Goal: Find specific page/section: Find specific page/section

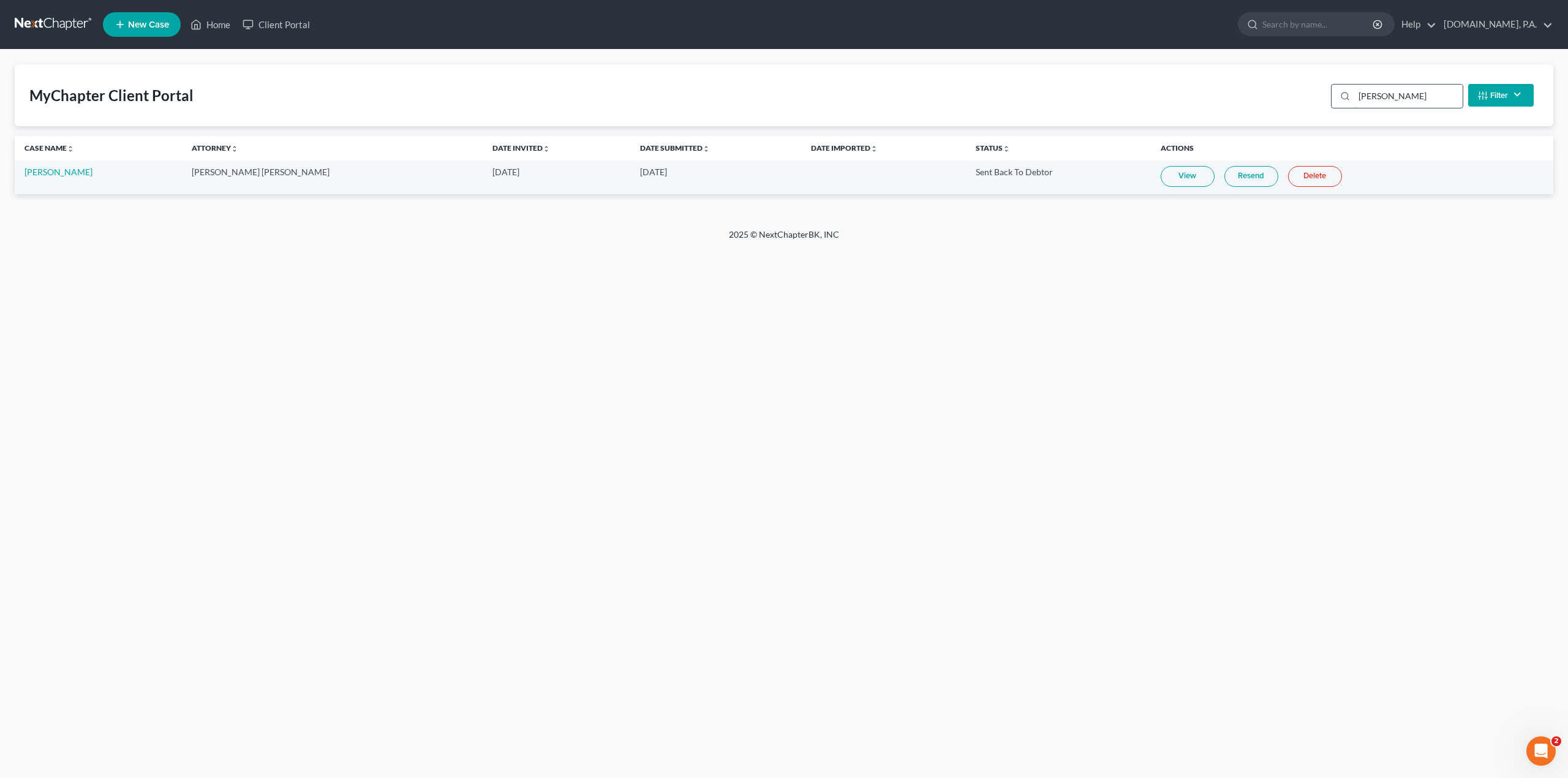
click at [1389, 86] on input "williamson" at bounding box center [1408, 96] width 108 height 24
click at [1143, 180] on link "View" at bounding box center [1169, 176] width 54 height 21
click at [557, 437] on div "Home New Case Client Portal Fresh-Start.Law, P.A. amy@fresh-start.law My Accoun…" at bounding box center [784, 389] width 1568 height 778
click at [1144, 177] on link "View" at bounding box center [1169, 176] width 54 height 21
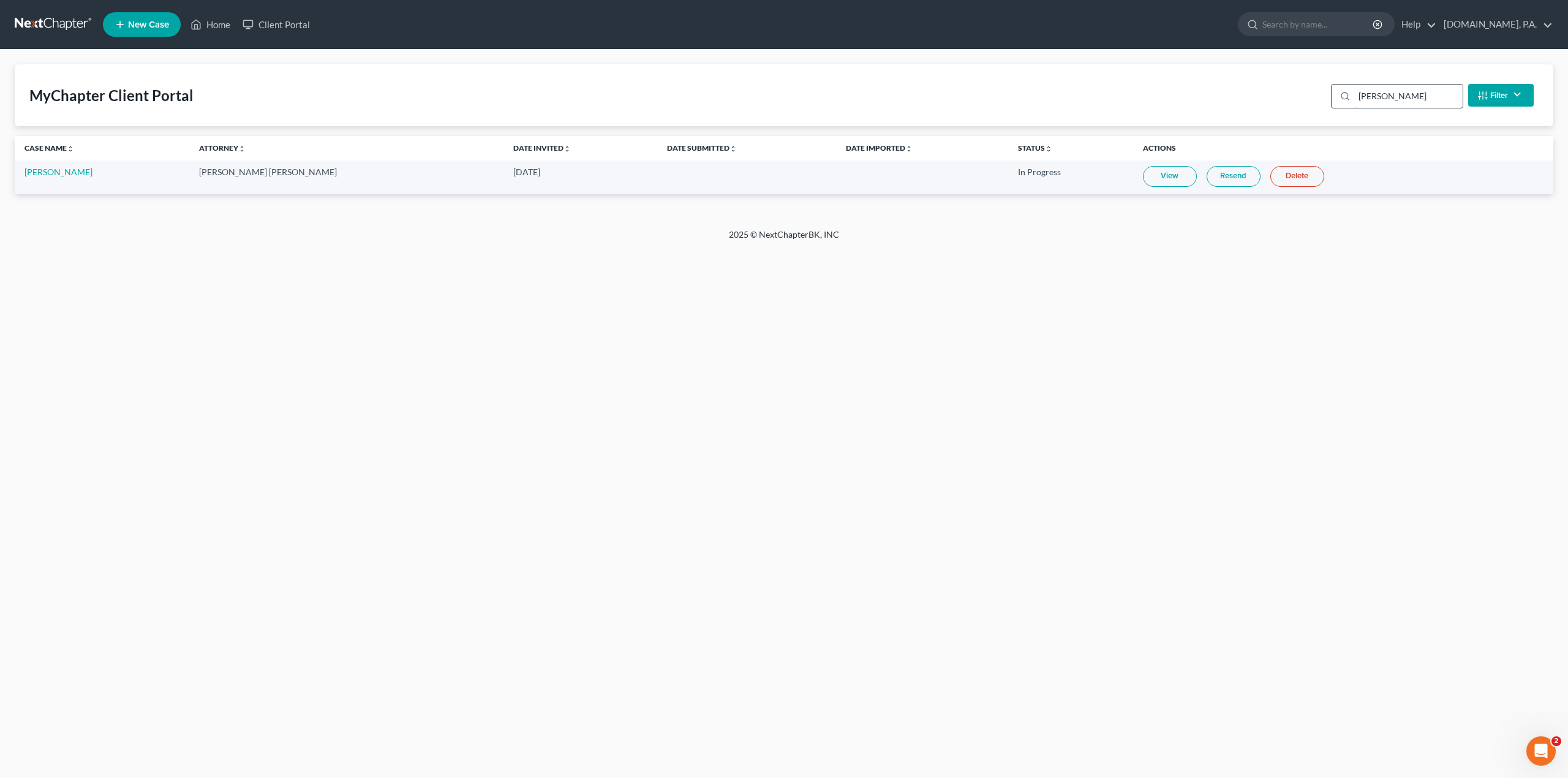
click at [1377, 98] on input "giovanni" at bounding box center [1408, 96] width 108 height 24
click at [1139, 182] on link "View" at bounding box center [1164, 176] width 54 height 21
click at [1202, 182] on link "Resend" at bounding box center [1228, 176] width 54 height 21
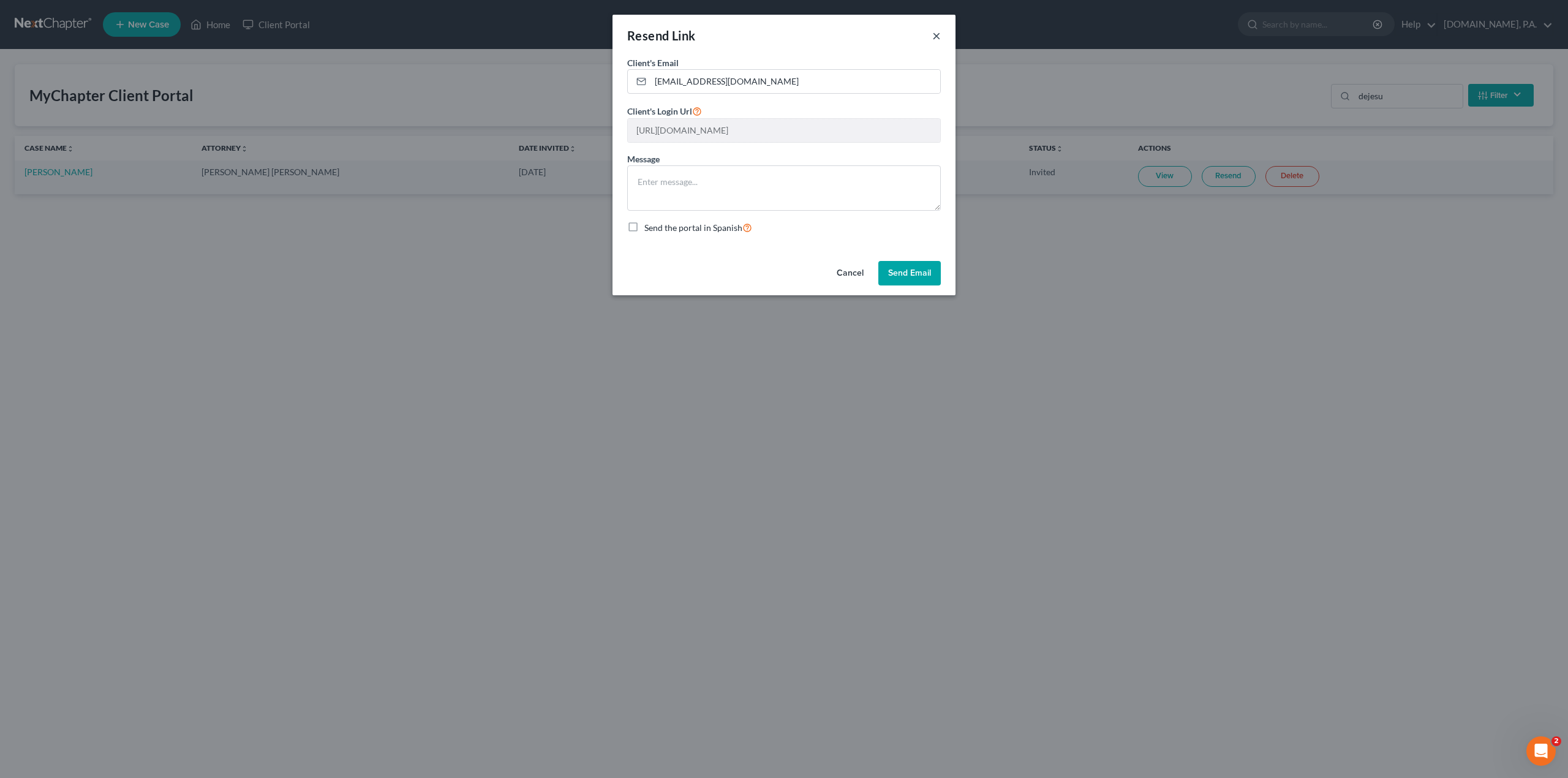
click at [936, 37] on button "×" at bounding box center [937, 35] width 9 height 15
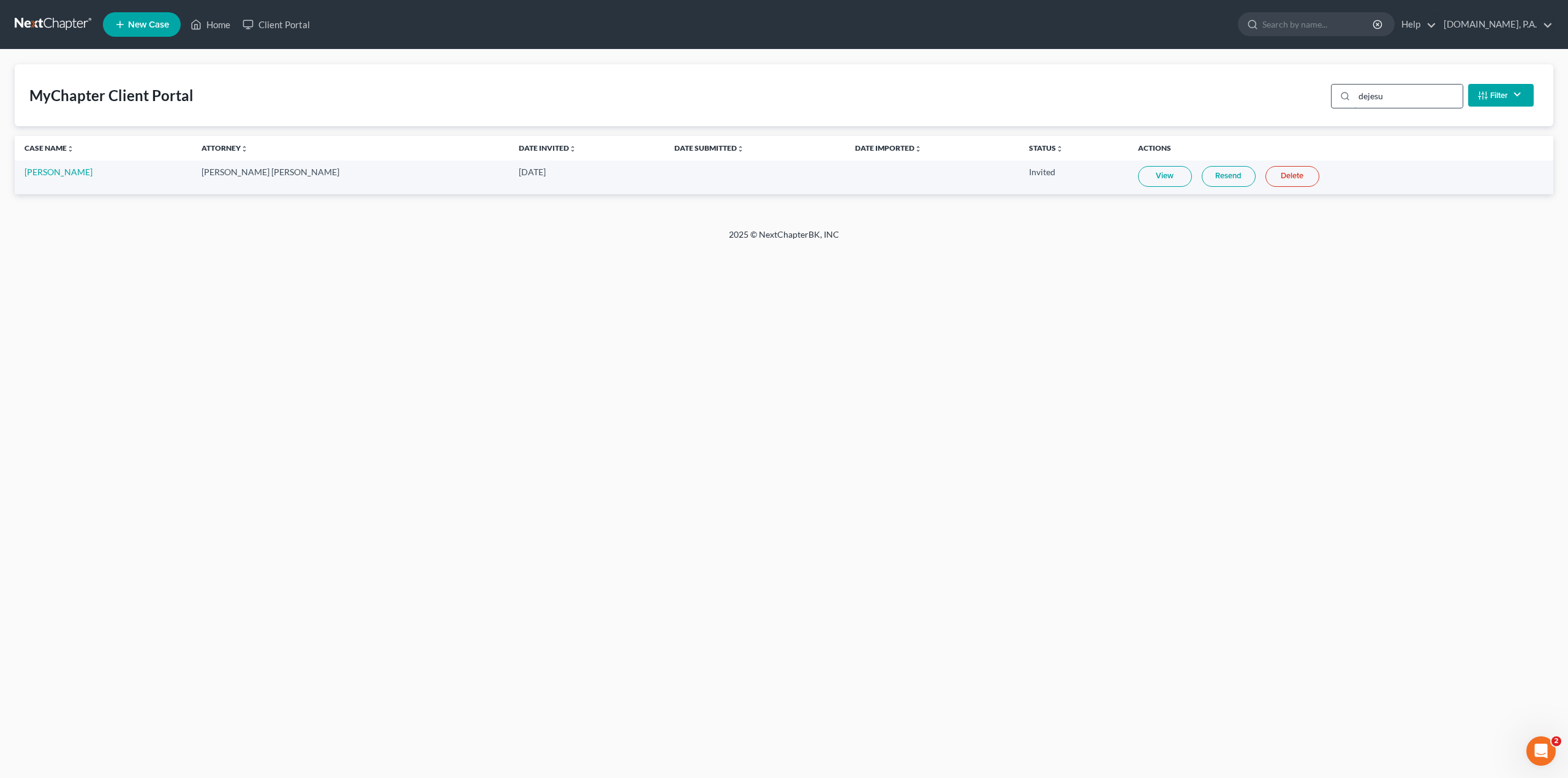
click at [1366, 100] on input "dejesu" at bounding box center [1408, 96] width 108 height 24
click at [1365, 100] on input "dejesu" at bounding box center [1408, 96] width 108 height 24
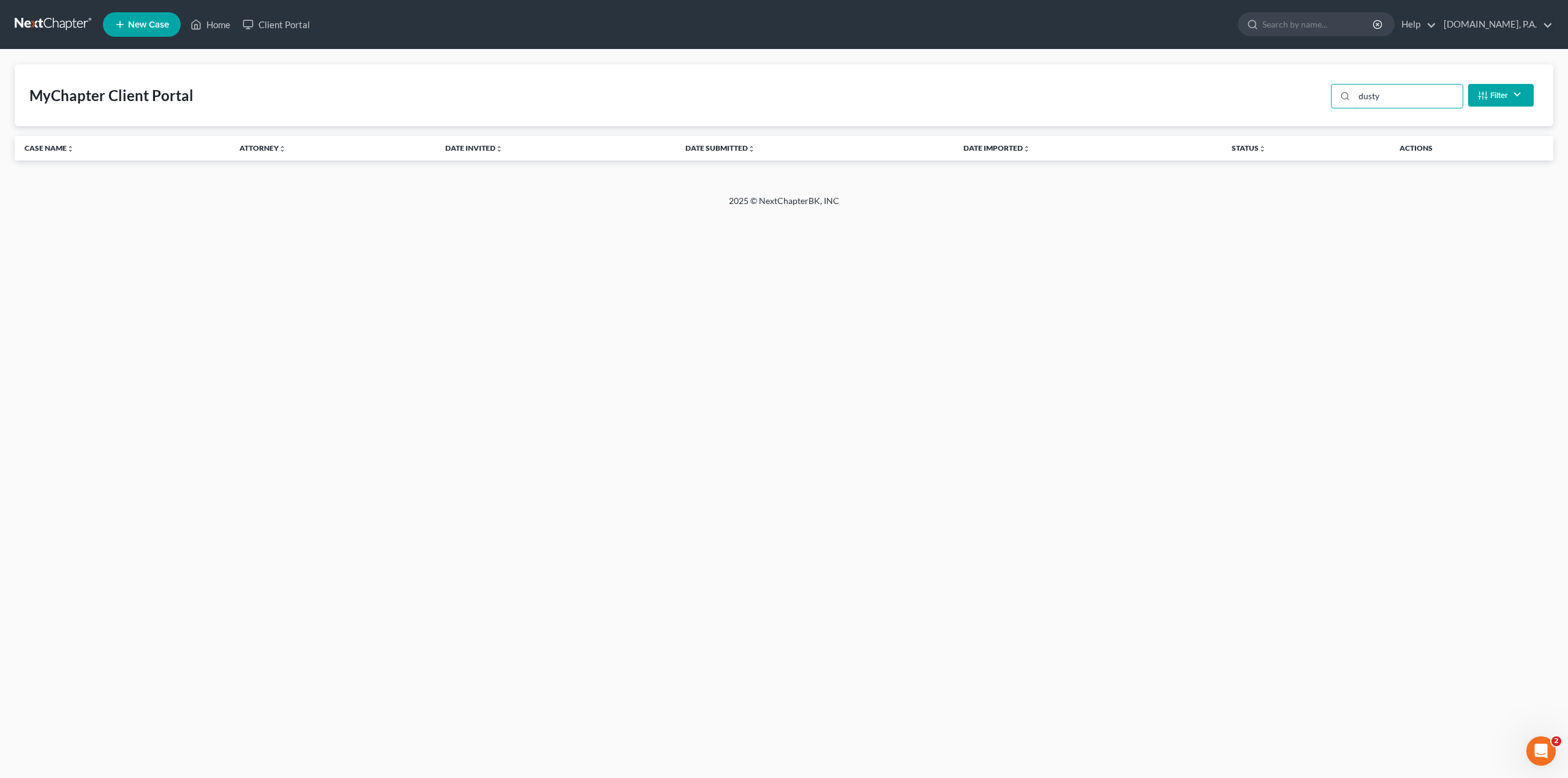
drag, startPoint x: 1395, startPoint y: 96, endPoint x: 1199, endPoint y: 114, distance: 196.8
click at [1199, 114] on div "MyChapter Client Portal dusty Filter Status Filter... Invited In Progress Ready…" at bounding box center [784, 95] width 1539 height 62
type input "lucas"
click at [1370, 92] on input "lucas" at bounding box center [1408, 96] width 108 height 24
drag, startPoint x: 1388, startPoint y: 94, endPoint x: 1325, endPoint y: 94, distance: 63.0
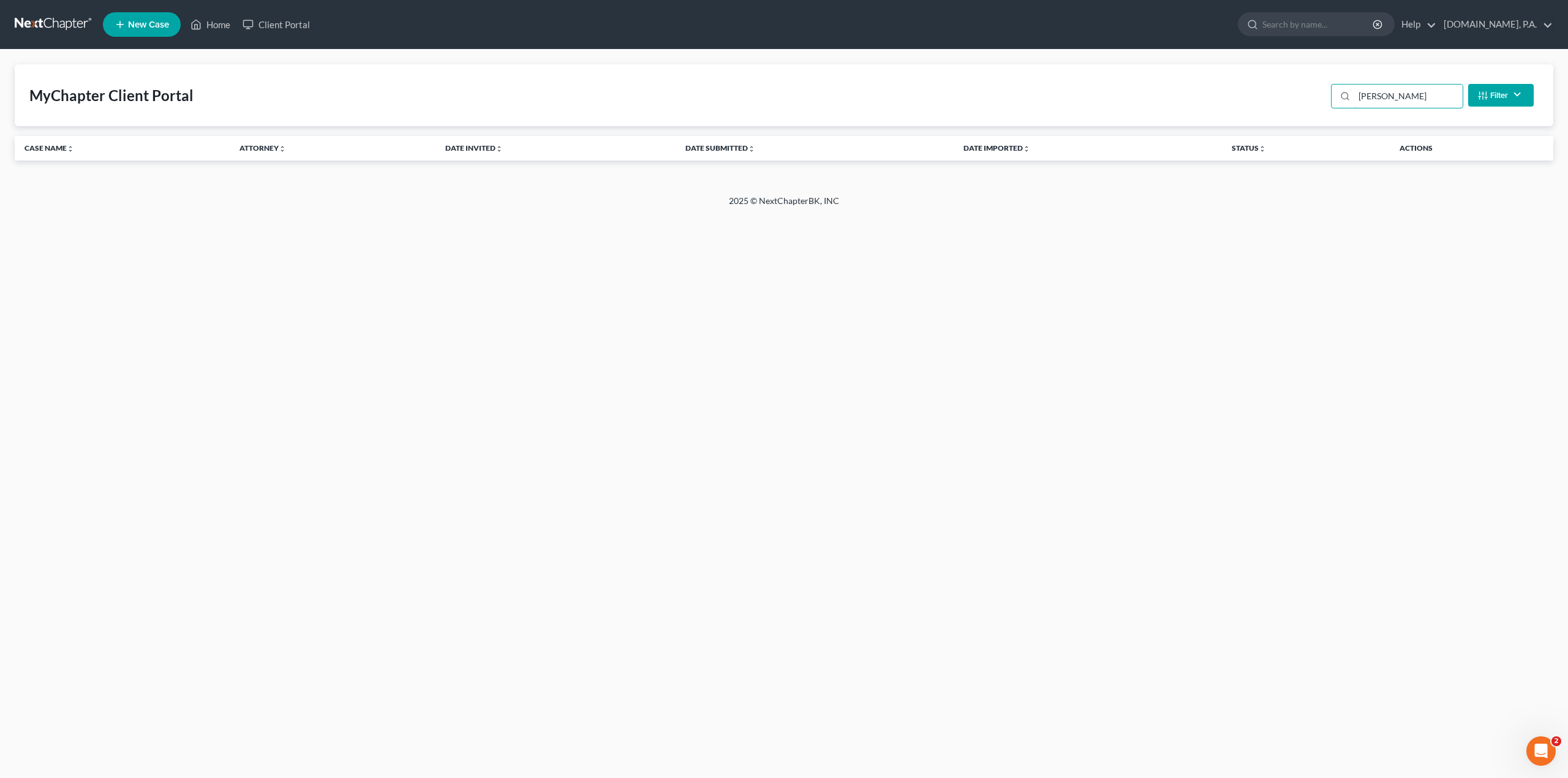
click at [1325, 94] on div "MyChapter Client Portal lucas Filter Status Filter... Invited In Progress Ready…" at bounding box center [784, 95] width 1539 height 62
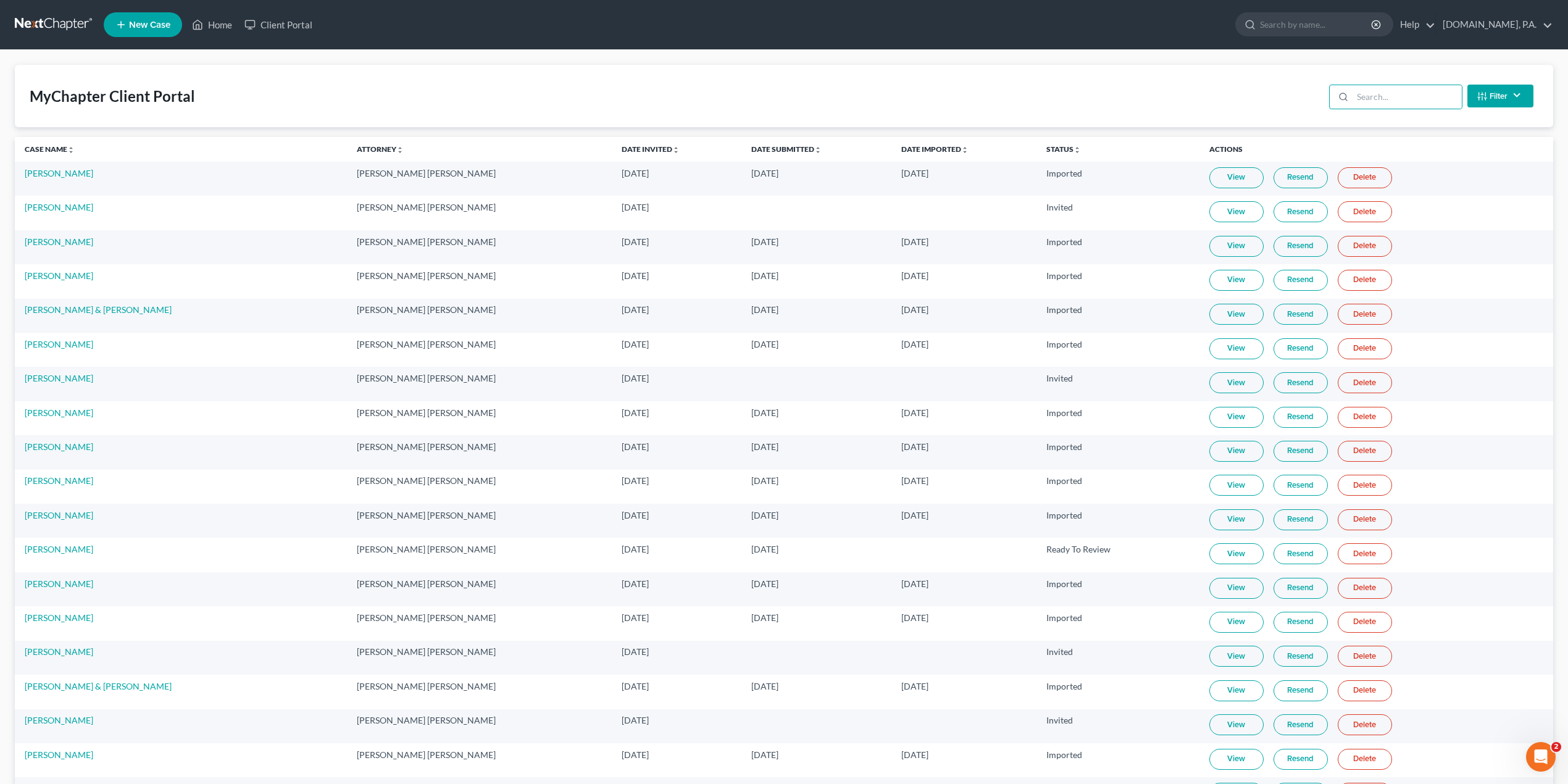
click at [280, 6] on nav "Home New Case Client Portal Fresh-Start.Law, P.A. amy@fresh-start.law My Accoun…" at bounding box center [784, 25] width 1568 height 49
click at [283, 19] on link "Client Portal" at bounding box center [278, 25] width 80 height 22
click at [279, 25] on link "Client Portal" at bounding box center [278, 25] width 80 height 22
click at [1386, 102] on input "search" at bounding box center [1406, 97] width 109 height 24
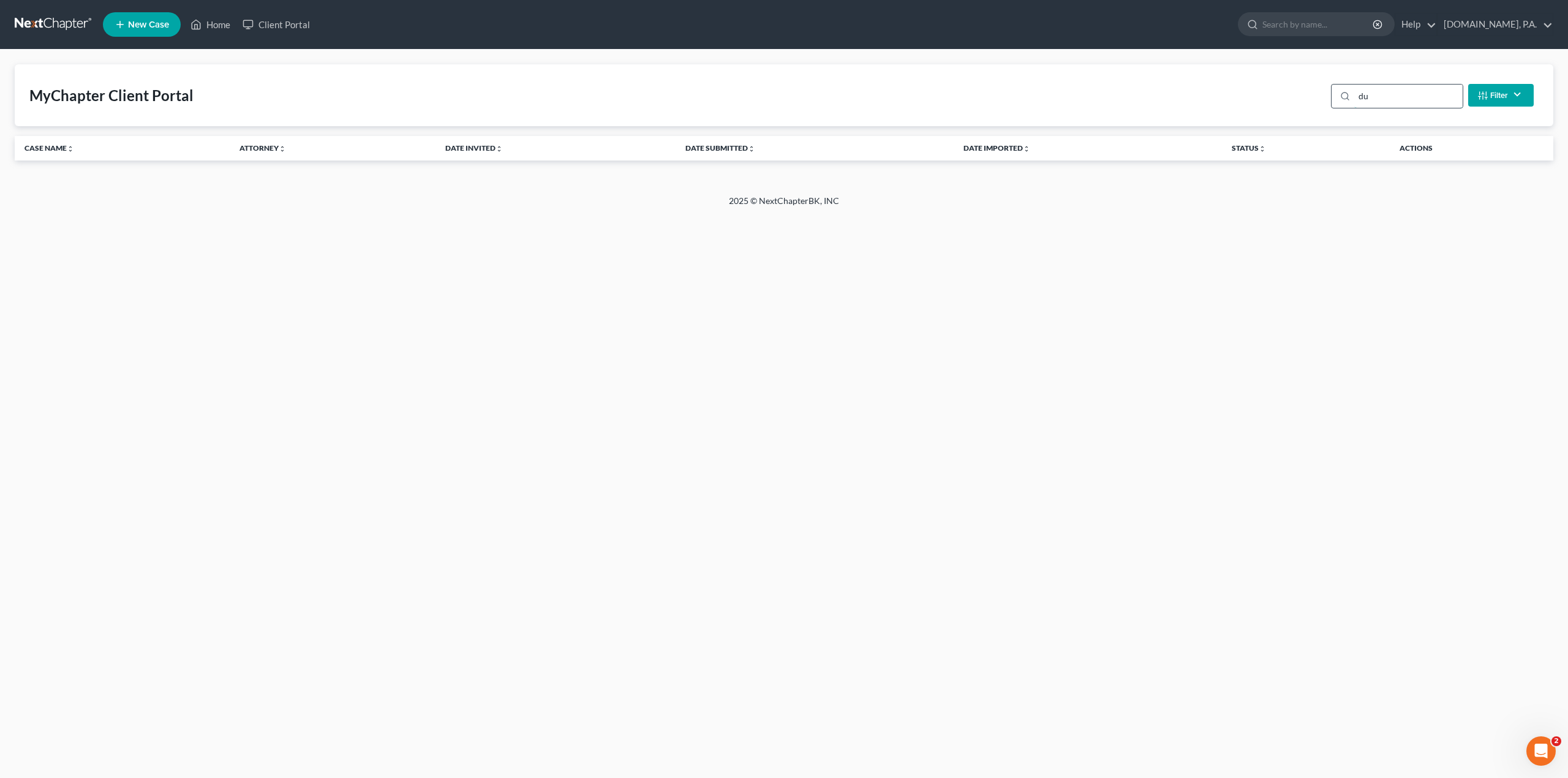
type input "d"
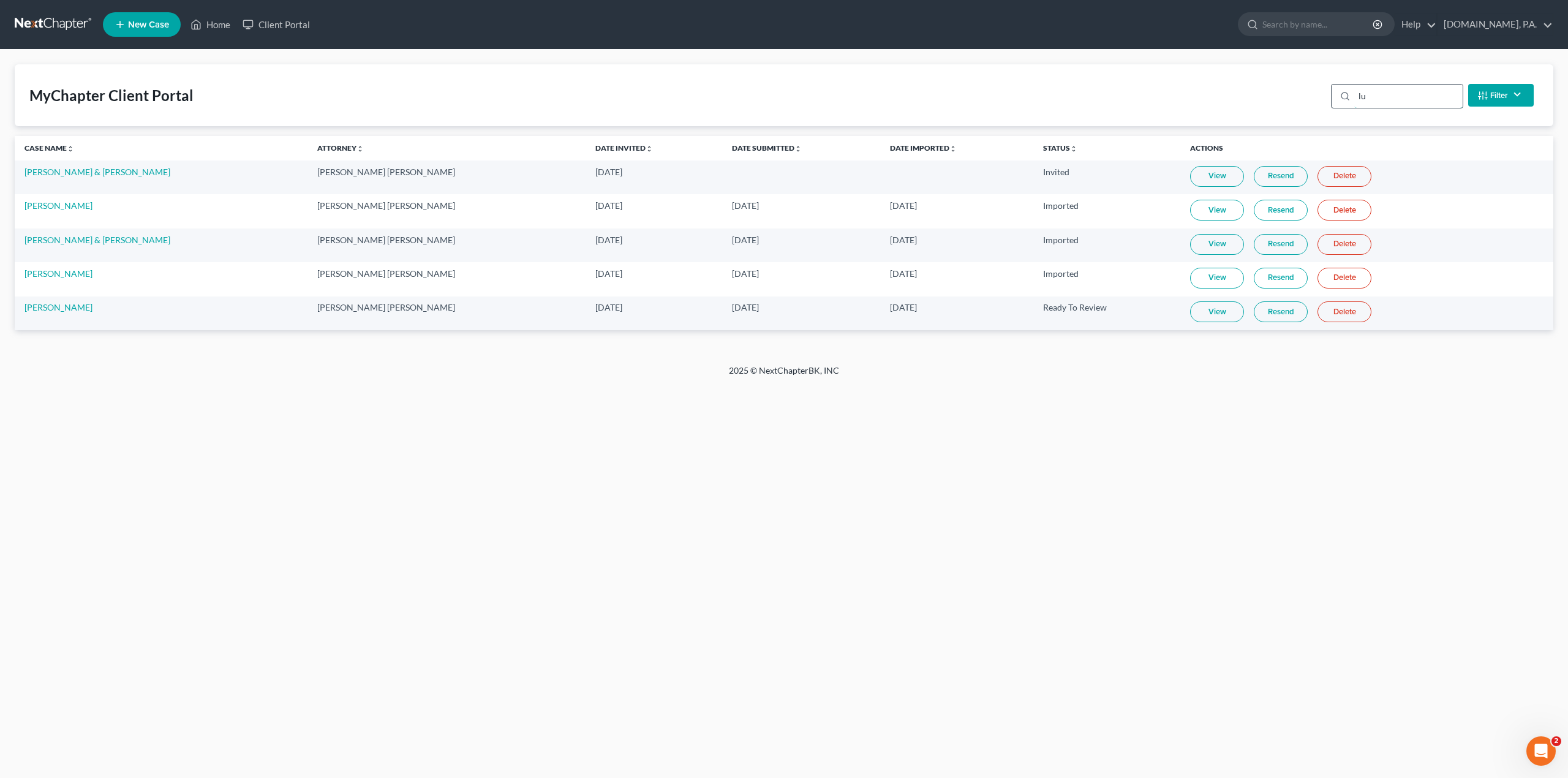
type input "l"
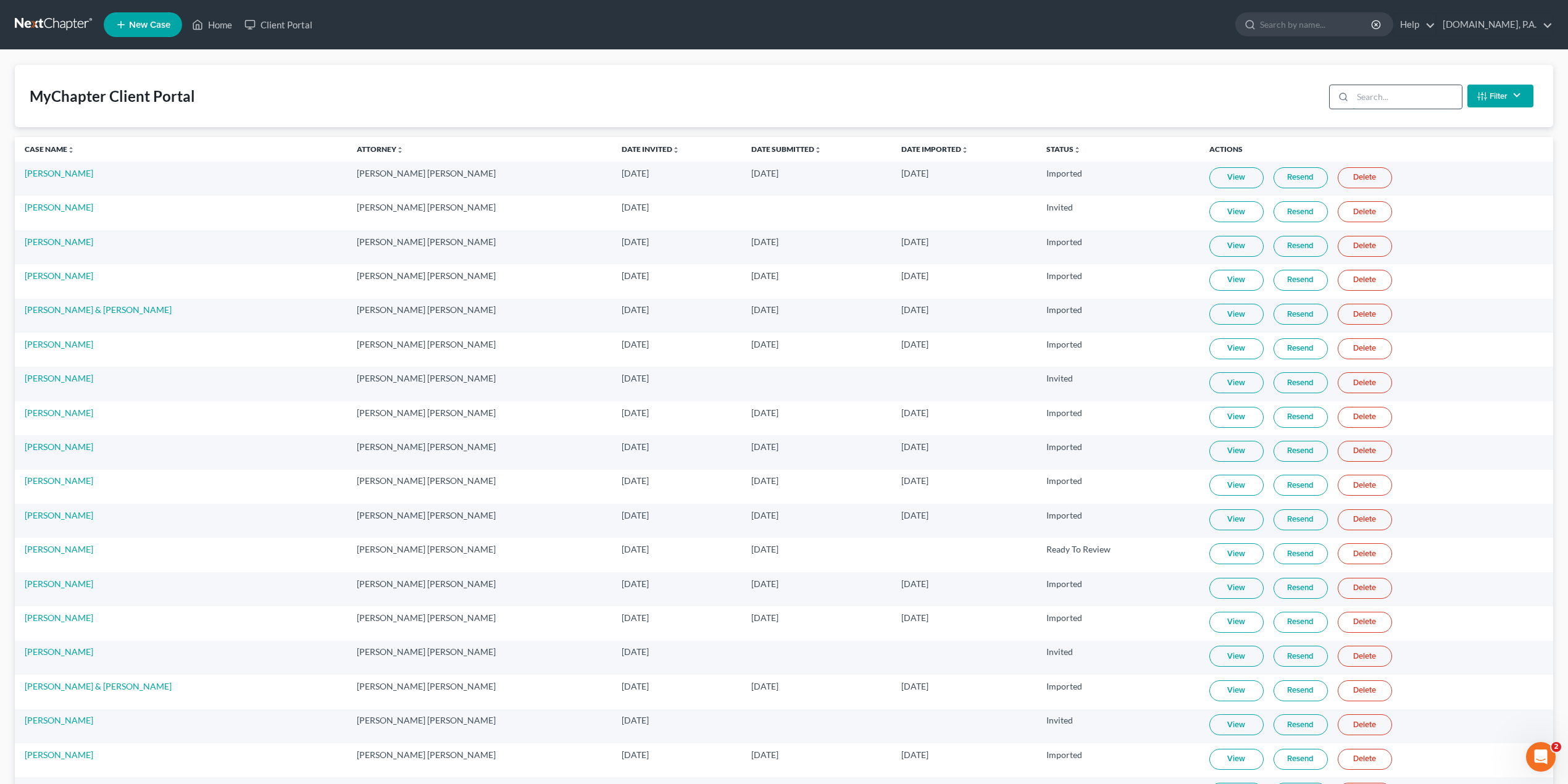
click at [1382, 94] on input "search" at bounding box center [1406, 97] width 109 height 24
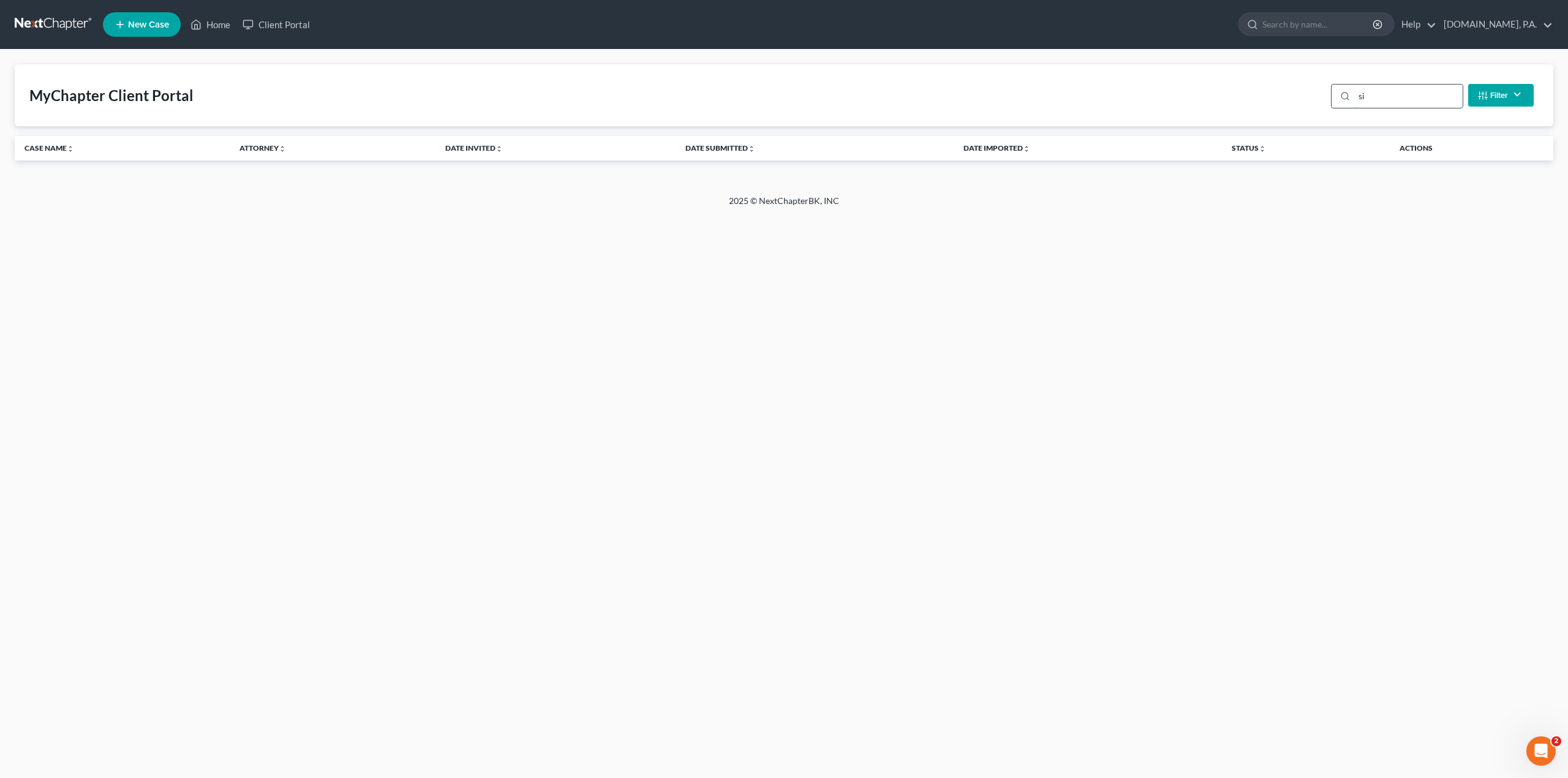
type input "s"
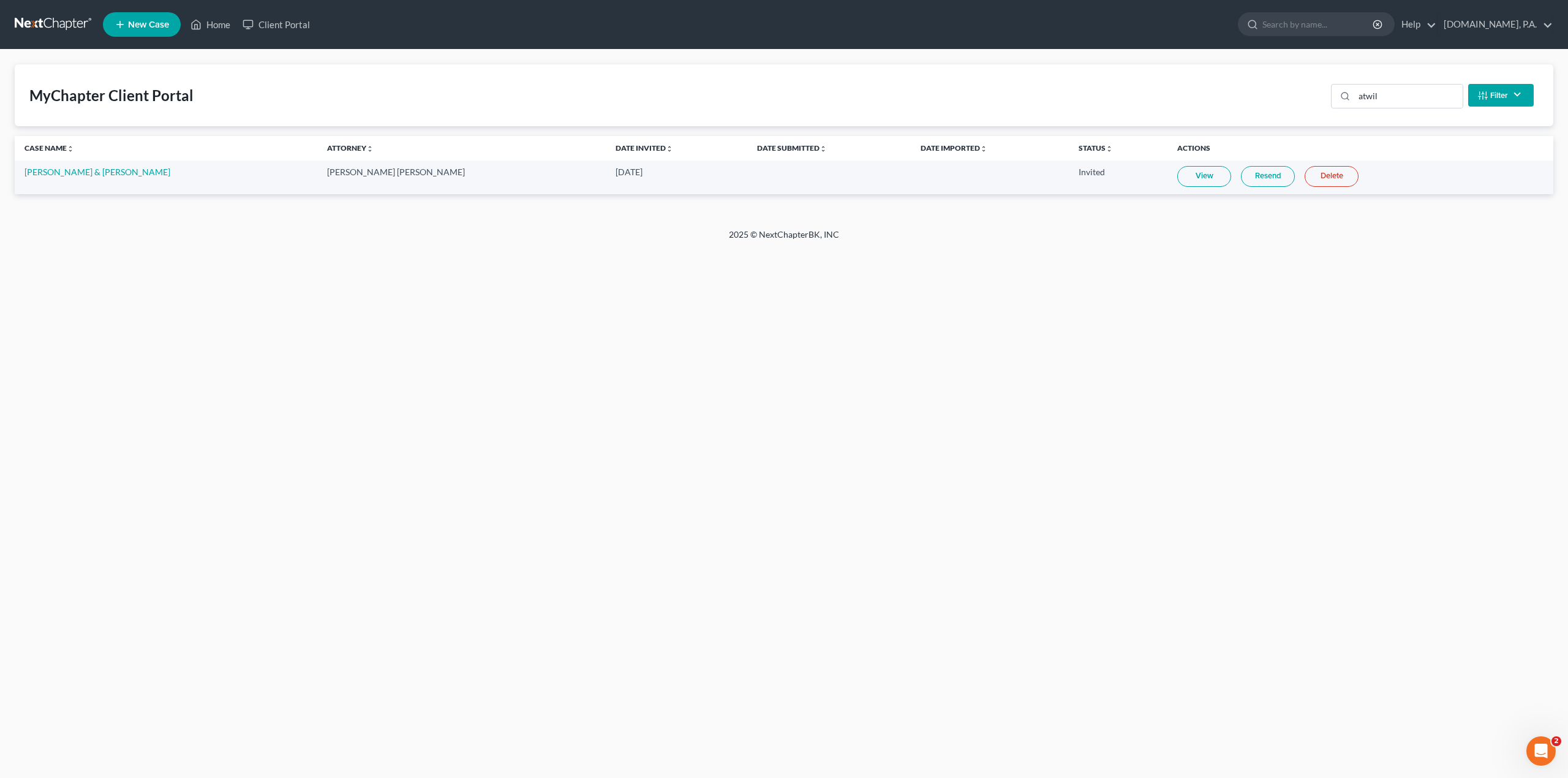
click at [1177, 172] on link "View" at bounding box center [1204, 176] width 54 height 21
click at [1371, 97] on input "atwil" at bounding box center [1408, 96] width 108 height 24
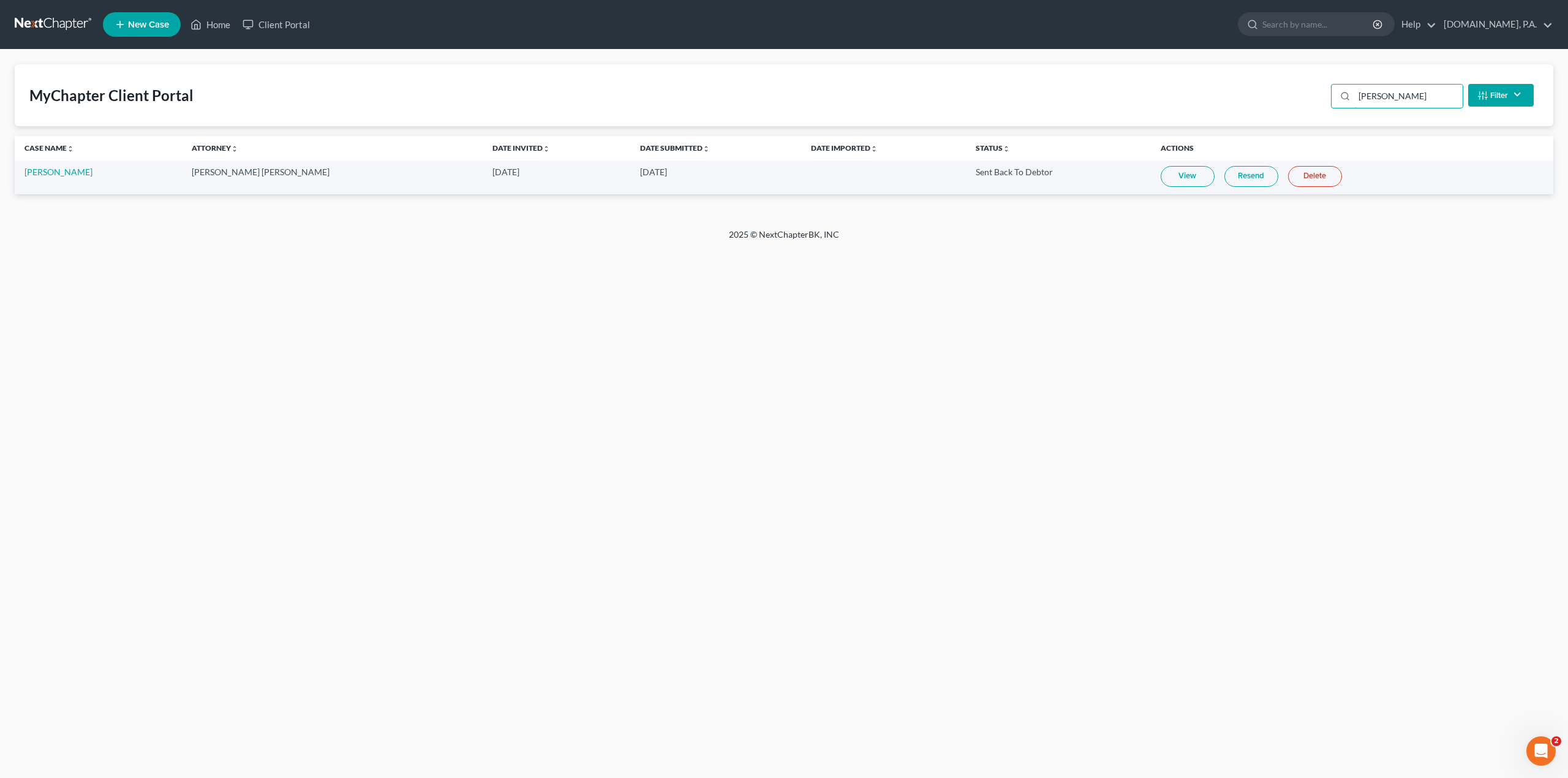
type input "alvin"
click at [1161, 176] on link "View" at bounding box center [1187, 176] width 54 height 21
click at [1161, 175] on link "View" at bounding box center [1187, 176] width 54 height 21
click at [1224, 175] on link "Resend" at bounding box center [1251, 176] width 54 height 21
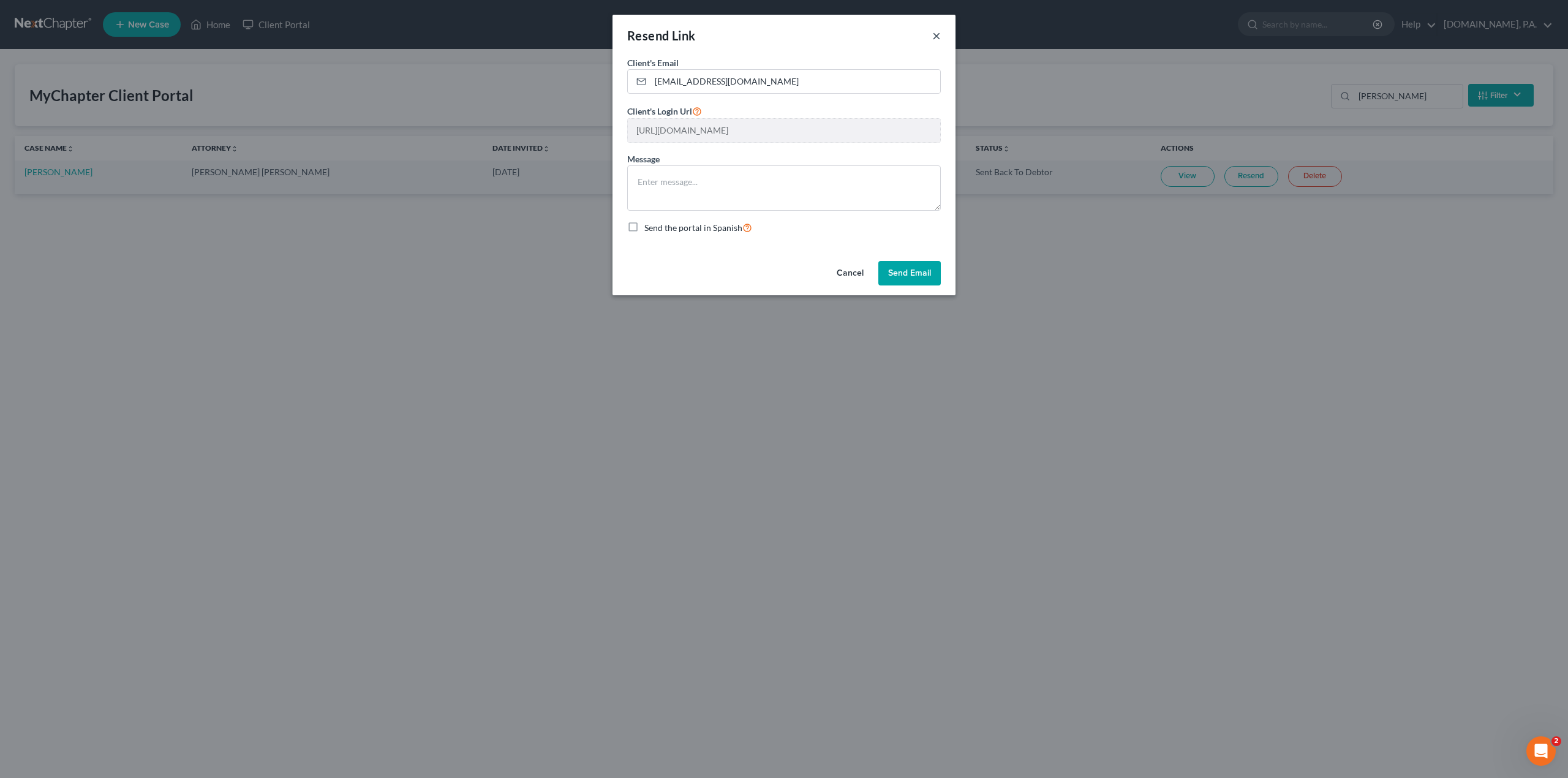
click at [937, 39] on button "×" at bounding box center [937, 35] width 9 height 15
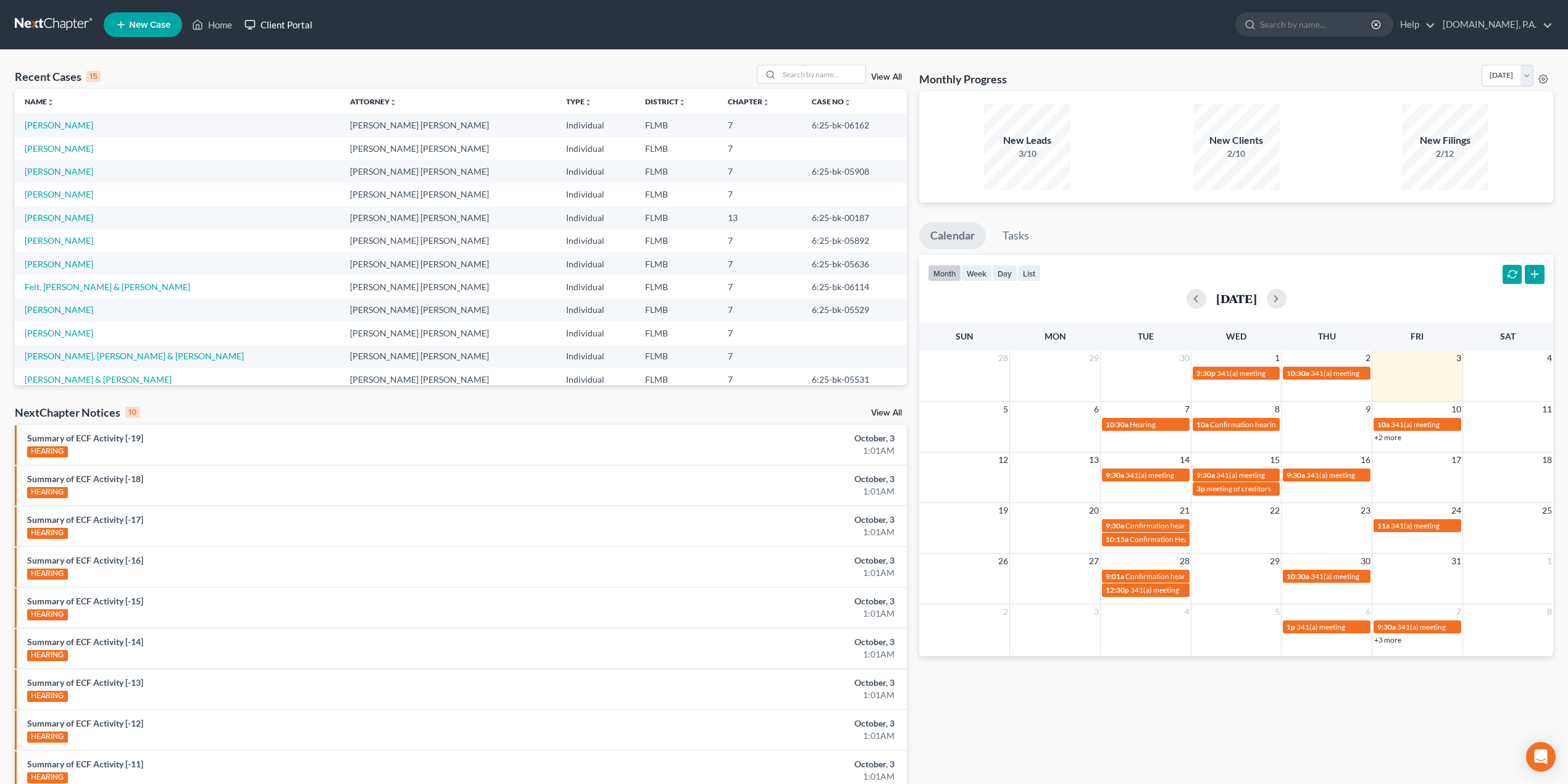
click at [285, 21] on link "Client Portal" at bounding box center [278, 25] width 80 height 22
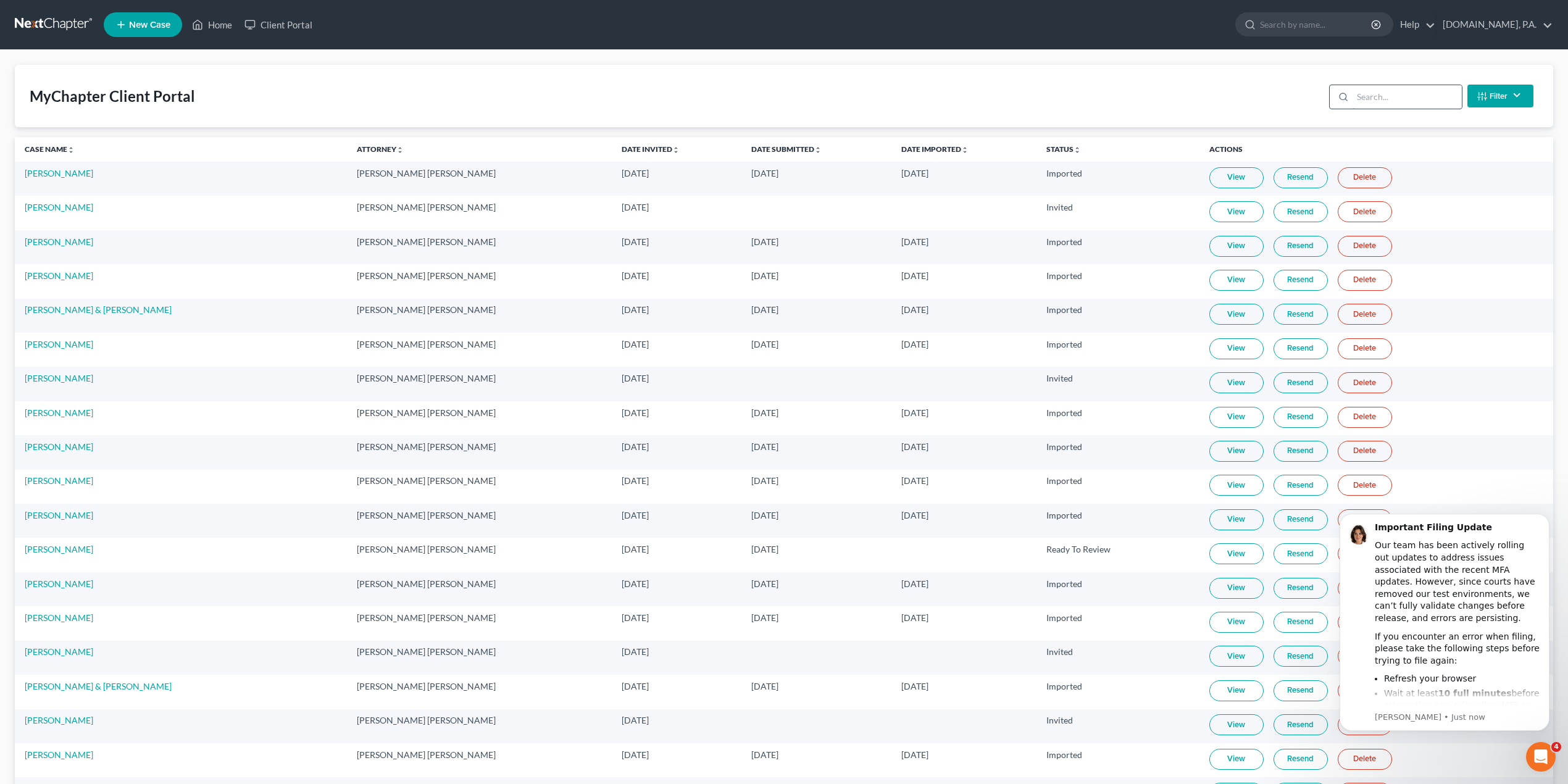
click at [1393, 97] on input "search" at bounding box center [1406, 97] width 109 height 24
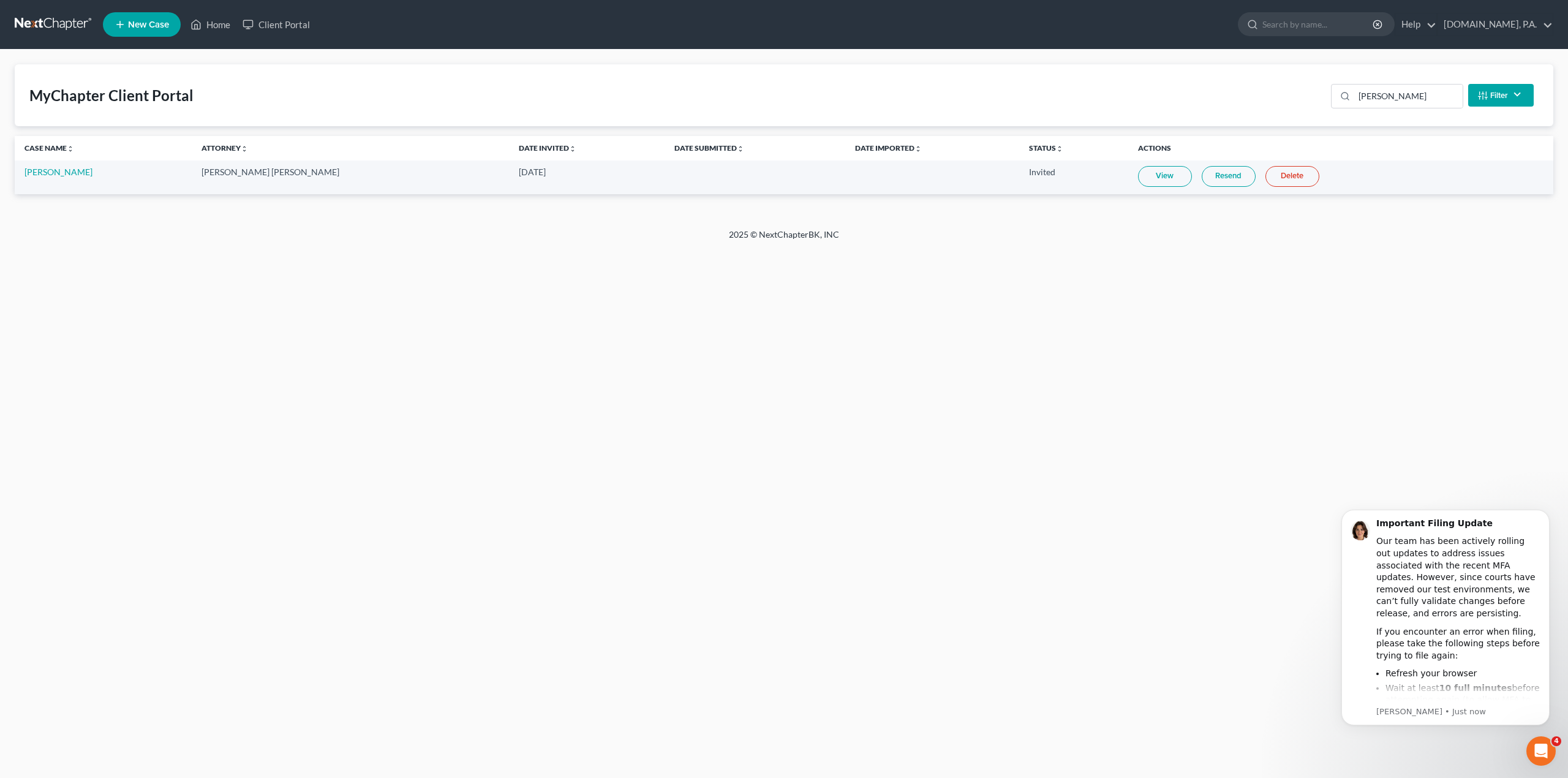
click at [1138, 178] on link "View" at bounding box center [1164, 176] width 54 height 21
click at [1543, 513] on icon "Dismiss notification" at bounding box center [1546, 512] width 6 height 6
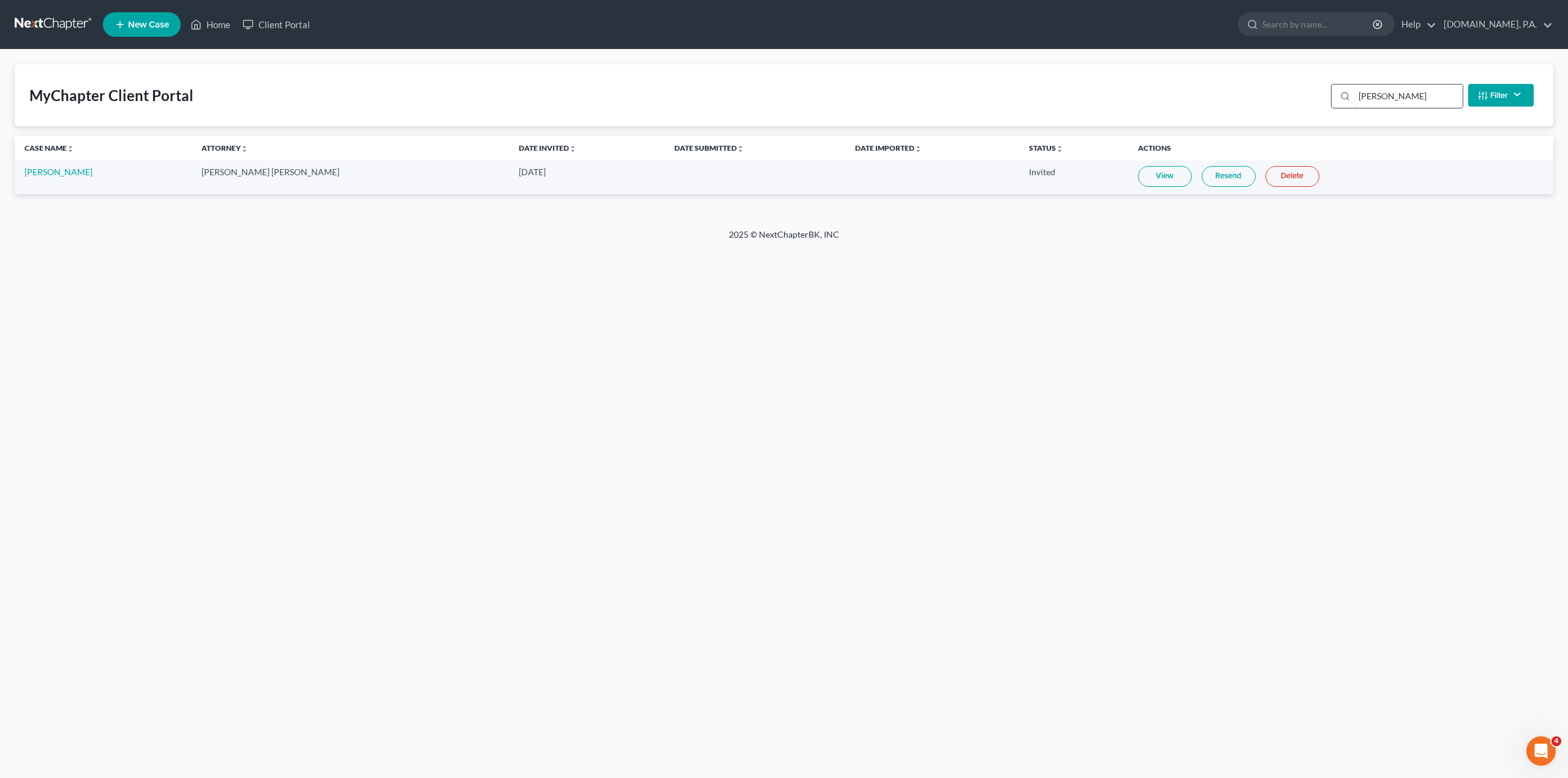
click at [1396, 98] on input "[PERSON_NAME]" at bounding box center [1408, 96] width 108 height 24
type input "norva"
click at [1145, 180] on link "View" at bounding box center [1164, 176] width 54 height 21
